Goal: Transaction & Acquisition: Purchase product/service

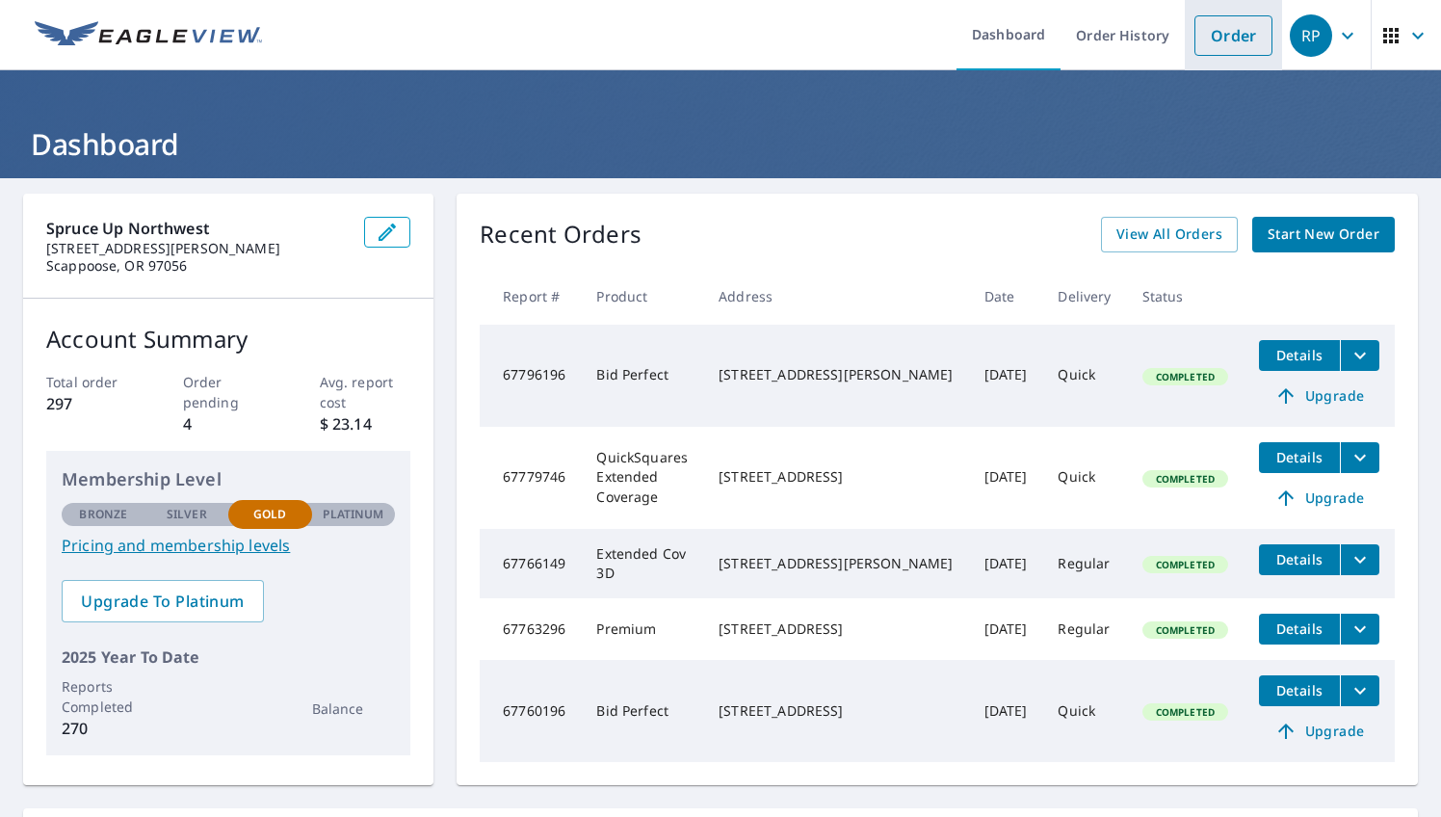
click at [1231, 39] on link "Order" at bounding box center [1234, 35] width 78 height 40
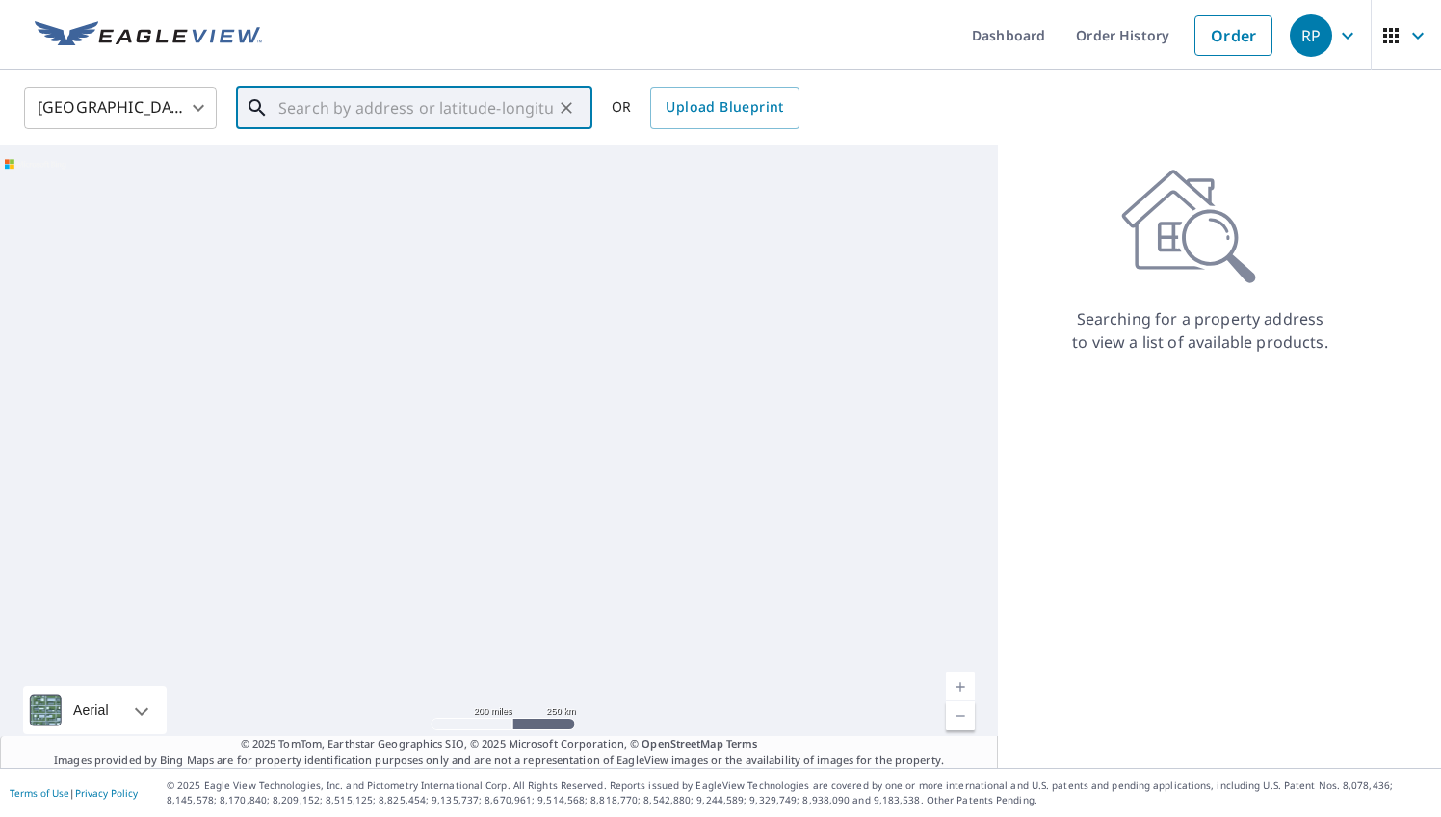
click at [511, 97] on input "text" at bounding box center [415, 108] width 275 height 54
paste input "[STREET_ADDRESS][US_STATE]"
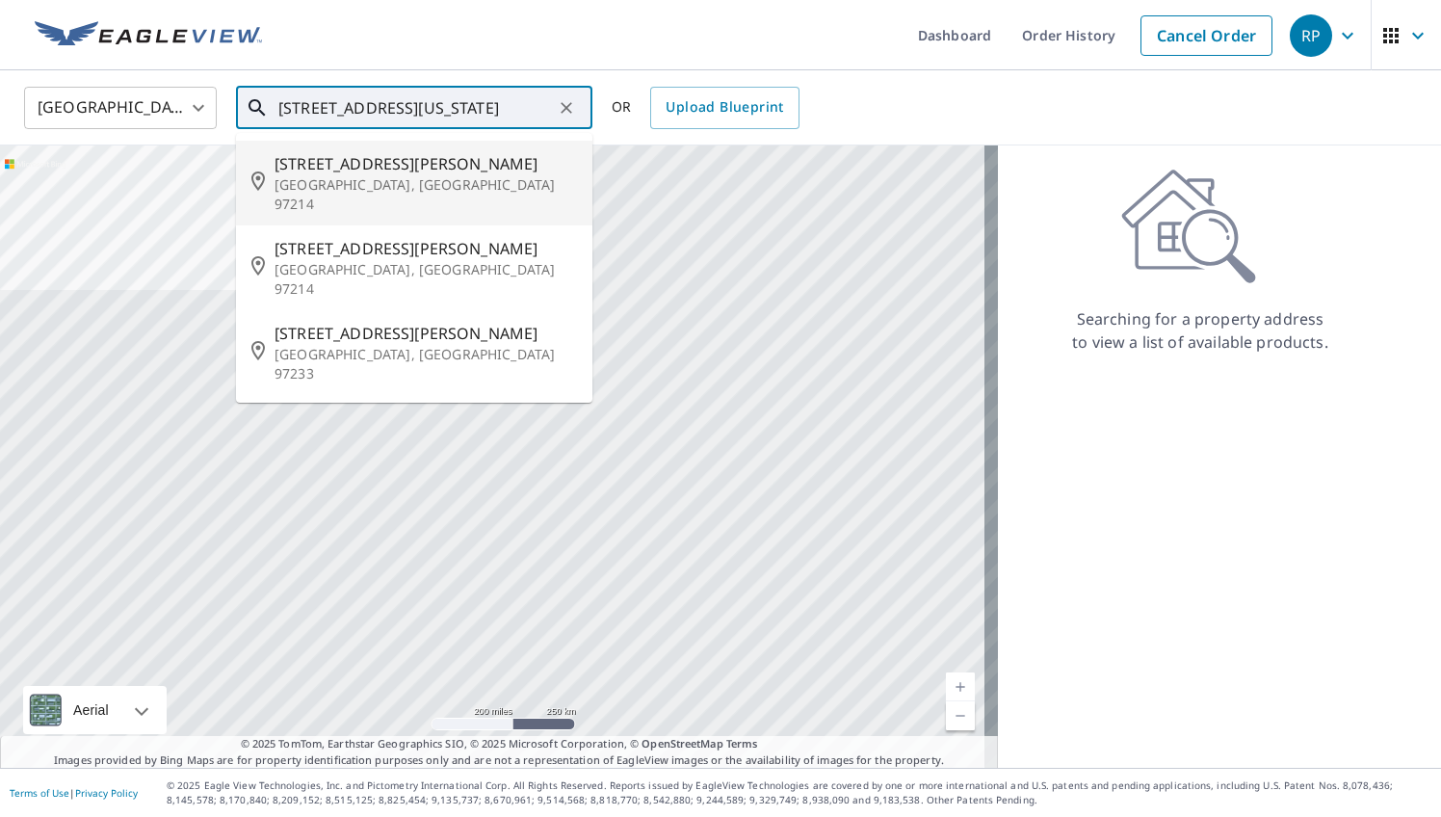
click at [354, 133] on ul "[STREET_ADDRESS][PERSON_NAME] [STREET_ADDRESS][PERSON_NAME] [STREET_ADDRESS][PE…" at bounding box center [414, 268] width 356 height 270
click at [355, 171] on span "[STREET_ADDRESS][PERSON_NAME]" at bounding box center [426, 163] width 303 height 23
type input "[STREET_ADDRESS][PERSON_NAME]"
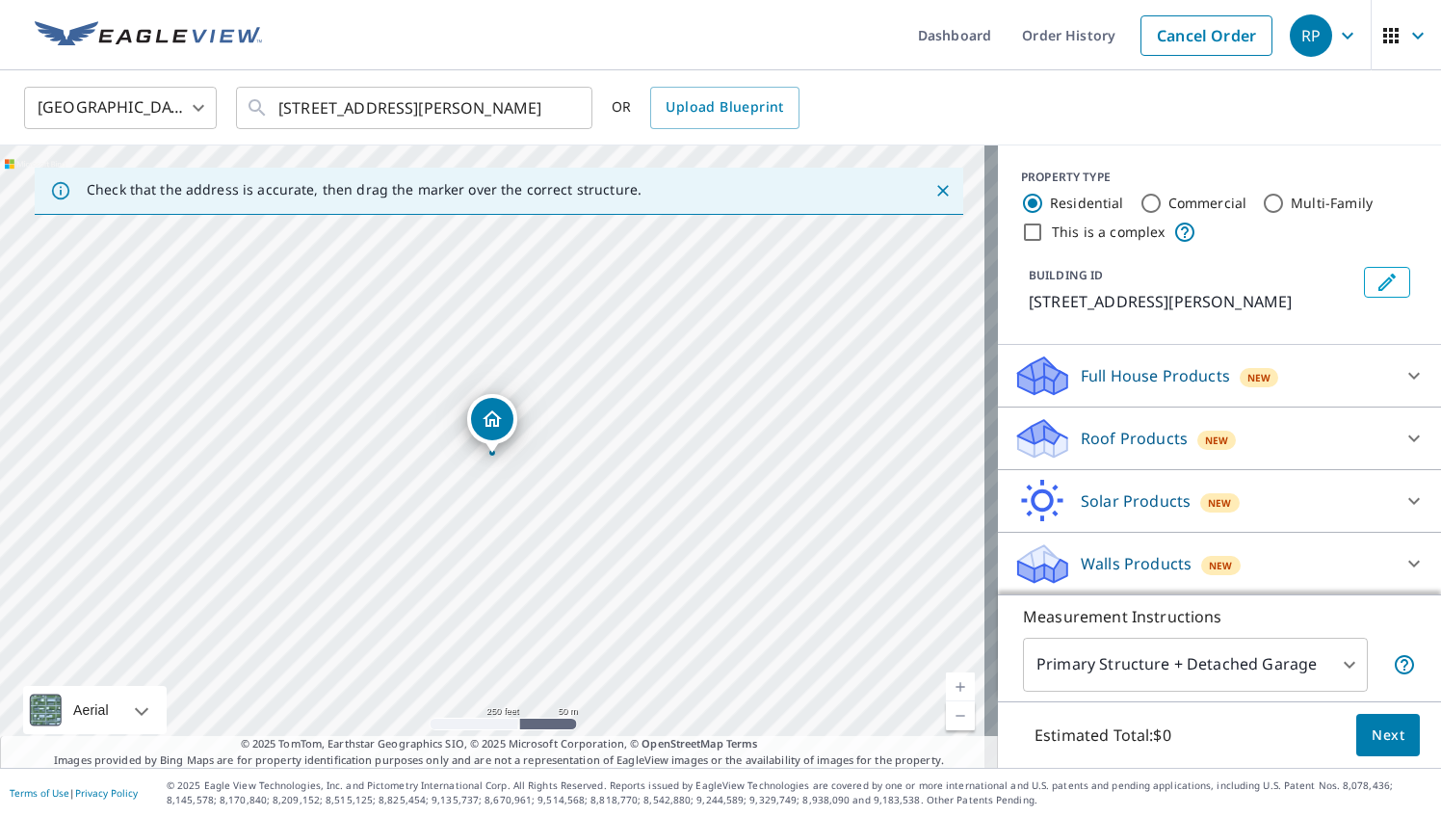
click at [1088, 433] on p "Roof Products" at bounding box center [1134, 438] width 107 height 23
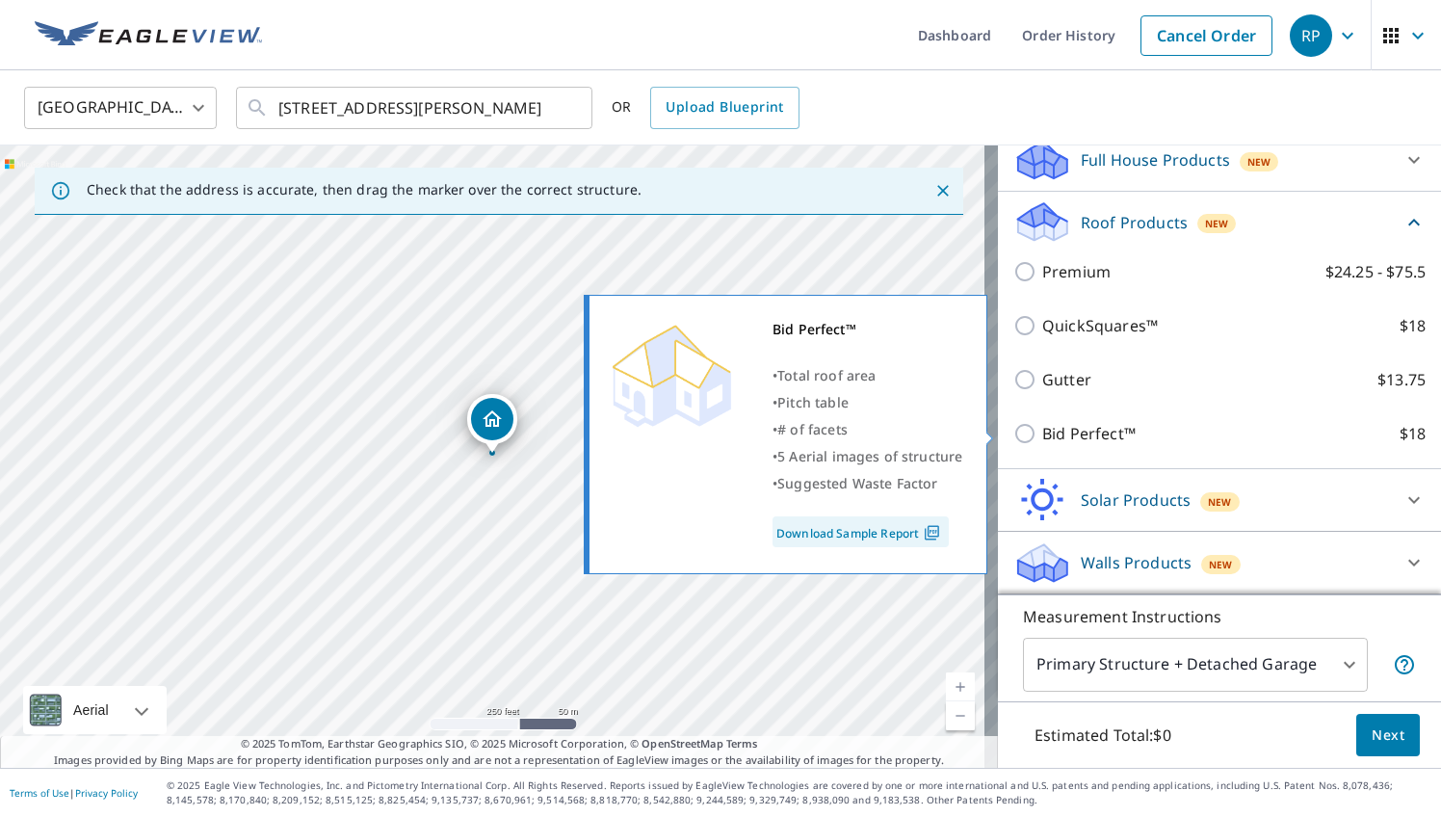
scroll to position [216, 0]
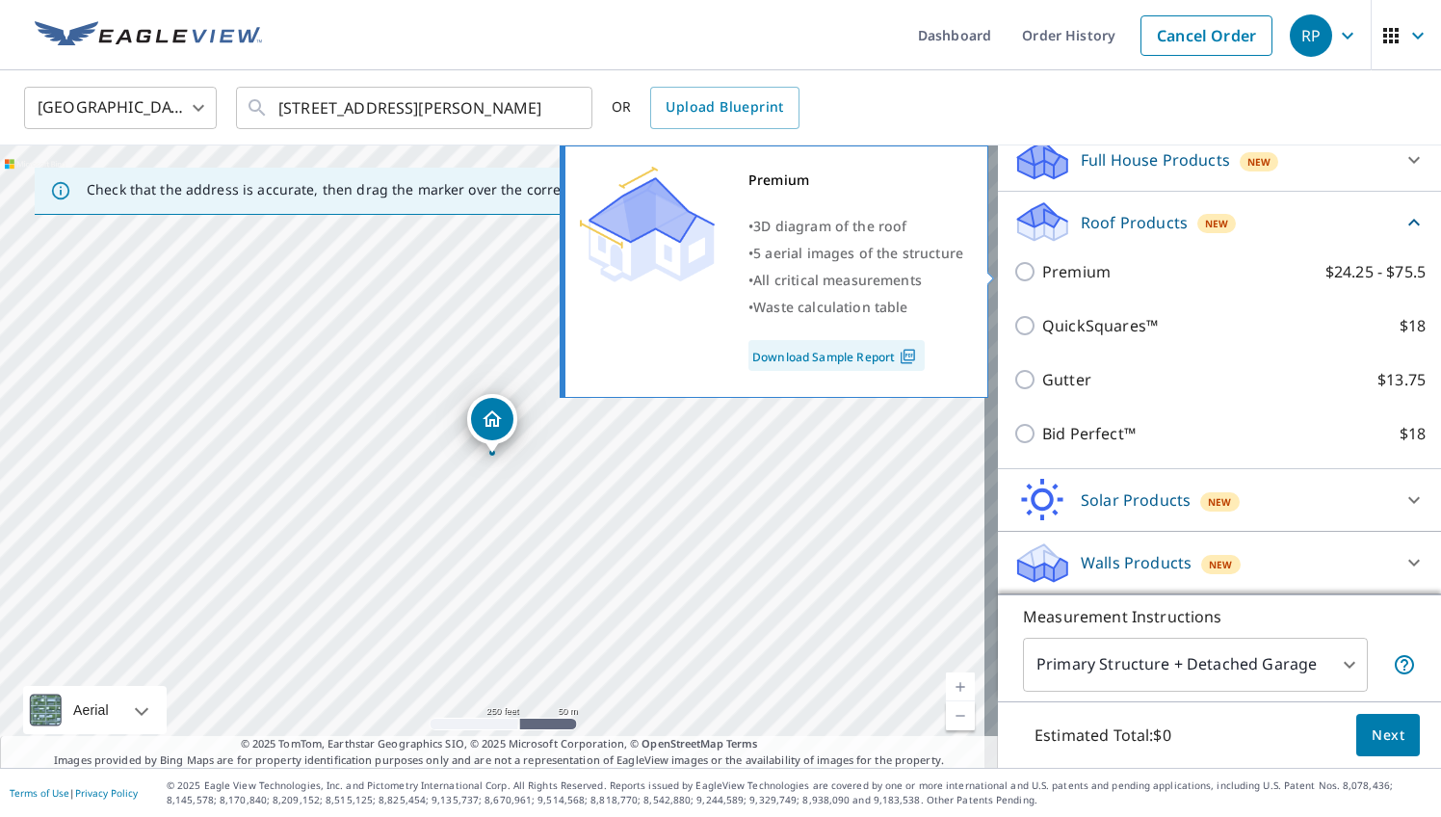
click at [1061, 269] on p "Premium" at bounding box center [1076, 271] width 68 height 23
click at [1042, 269] on input "Premium $24.25 - $75.5" at bounding box center [1027, 271] width 29 height 23
checkbox input "true"
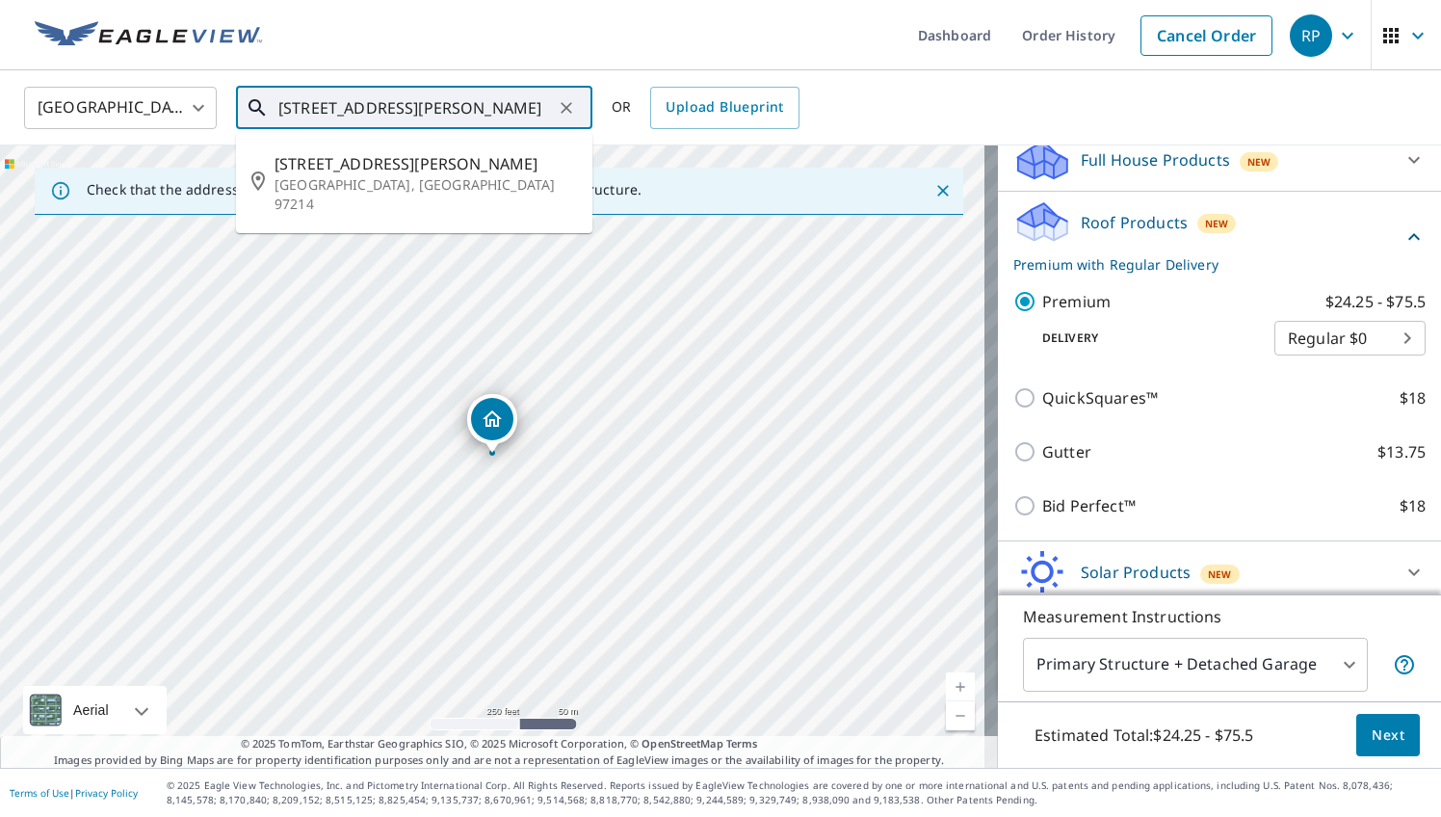
drag, startPoint x: 322, startPoint y: 95, endPoint x: 29, endPoint y: 130, distance: 294.9
click at [29, 130] on div "[GEOGRAPHIC_DATA] [GEOGRAPHIC_DATA] ​ [STREET_ADDRESS][PERSON_NAME] ​ [STREET_A…" at bounding box center [714, 107] width 1408 height 45
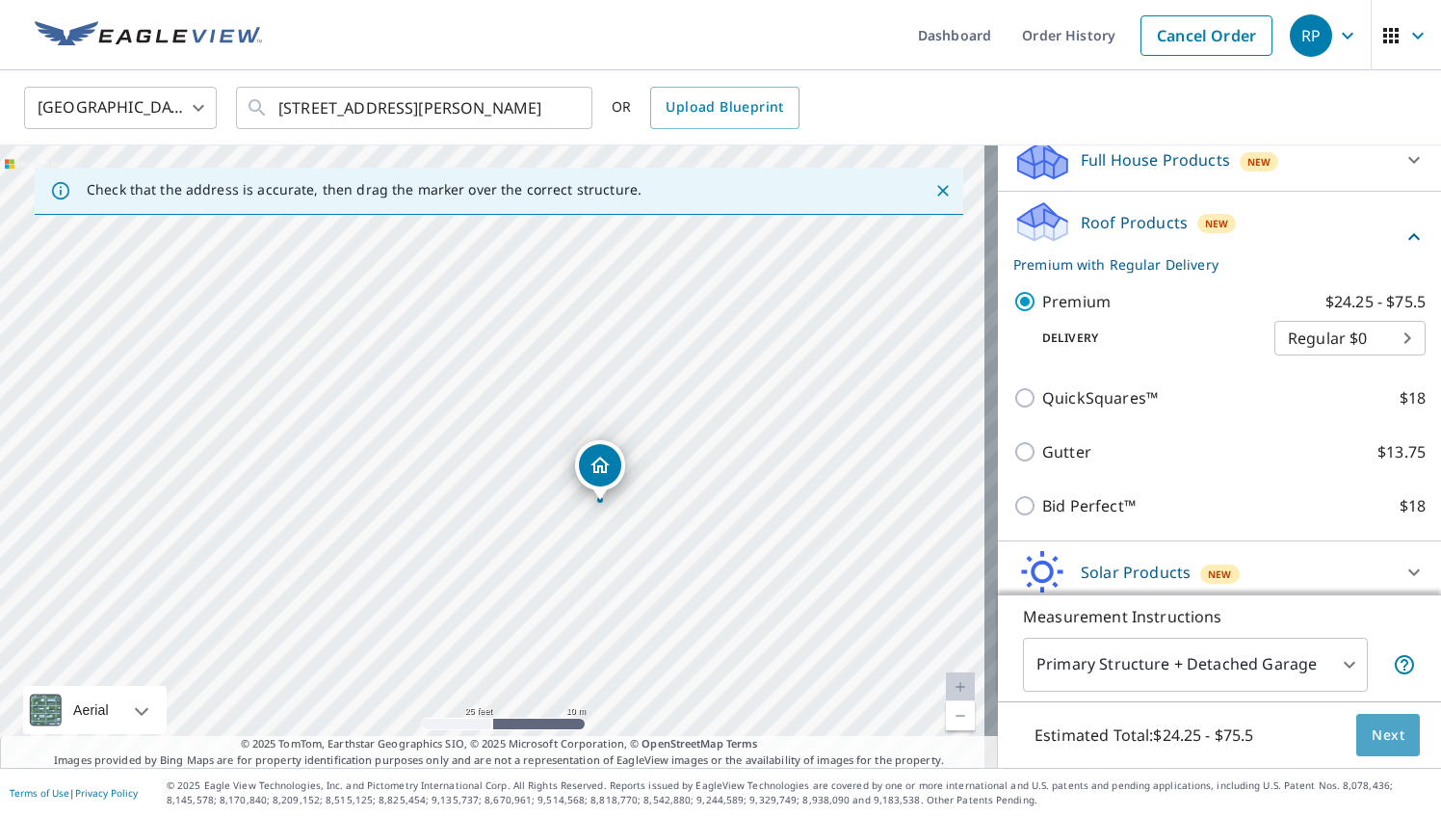
click at [1385, 734] on span "Next" at bounding box center [1388, 735] width 33 height 24
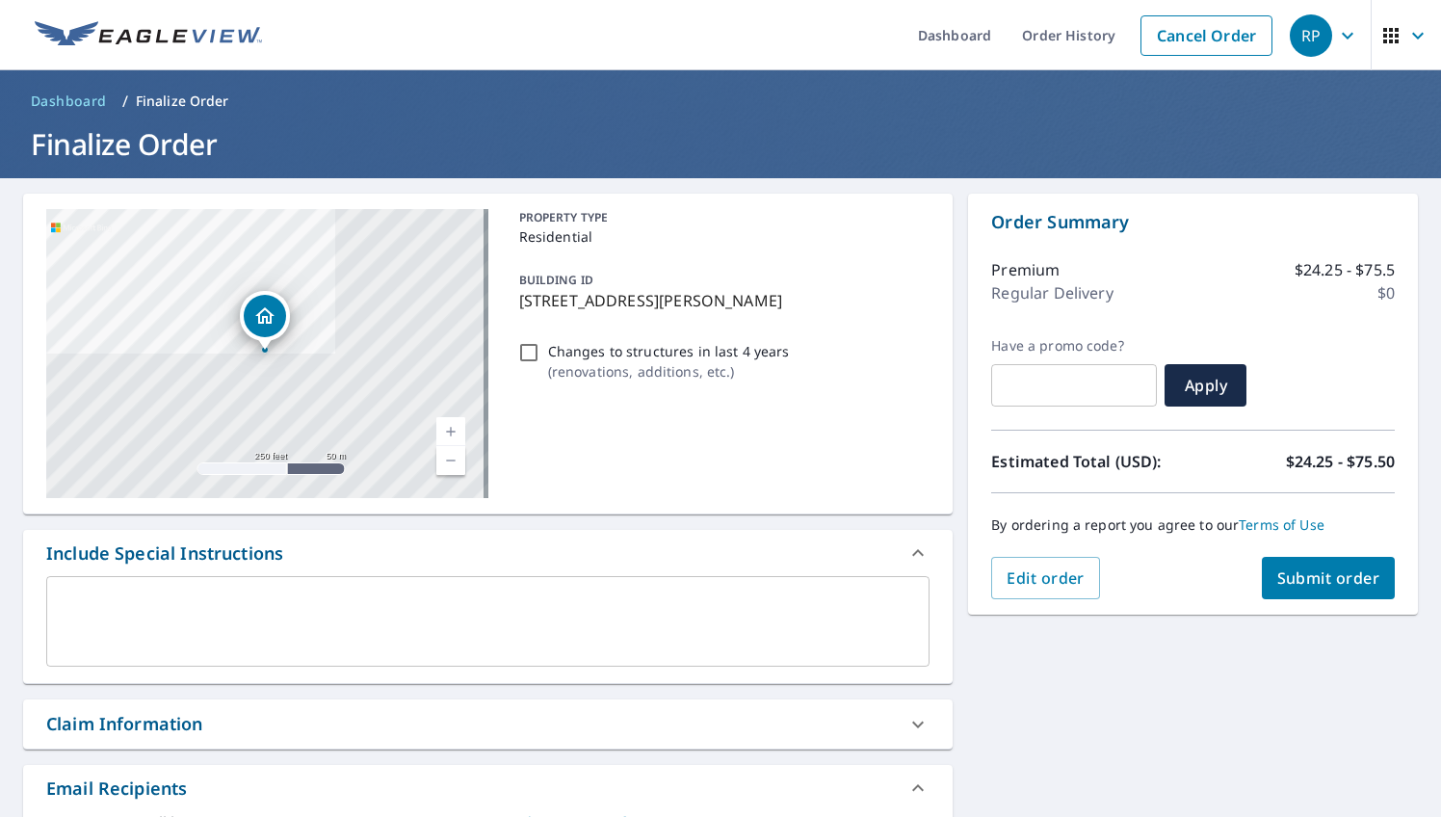
click at [1334, 569] on span "Submit order" at bounding box center [1328, 577] width 103 height 21
checkbox input "true"
